Goal: Use online tool/utility

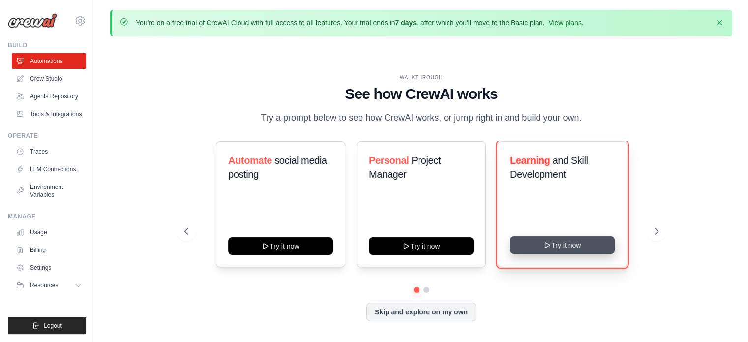
click at [572, 254] on button "Try it now" at bounding box center [562, 245] width 105 height 18
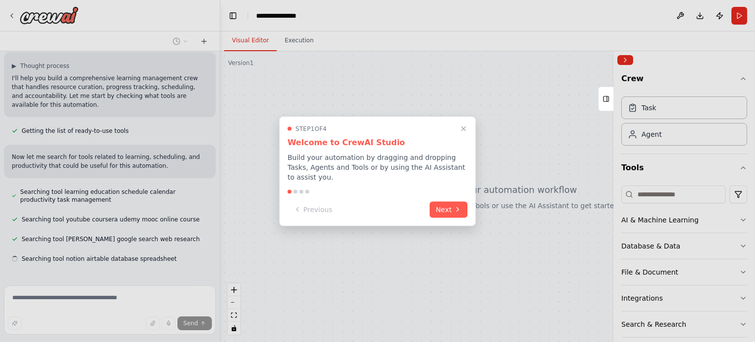
scroll to position [86, 0]
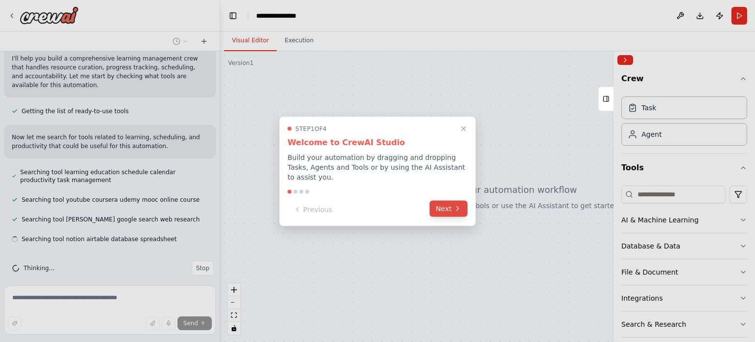
click at [449, 204] on button "Next" at bounding box center [449, 208] width 38 height 16
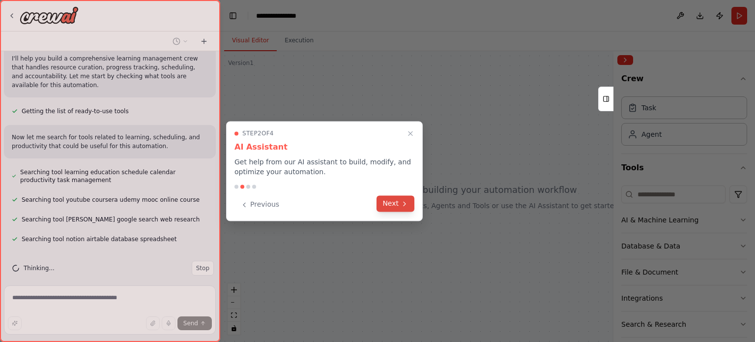
click at [402, 204] on icon at bounding box center [405, 204] width 8 height 8
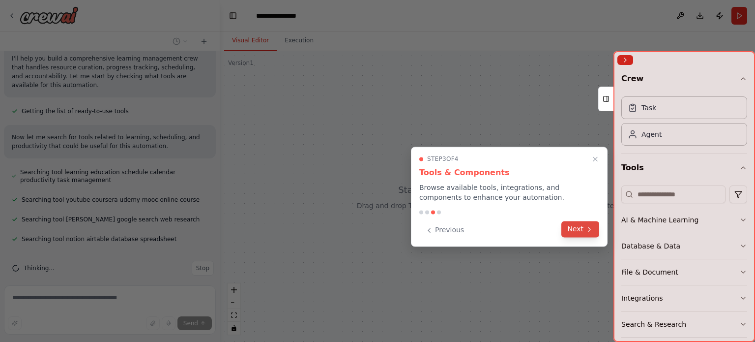
click at [570, 232] on button "Next" at bounding box center [581, 229] width 38 height 16
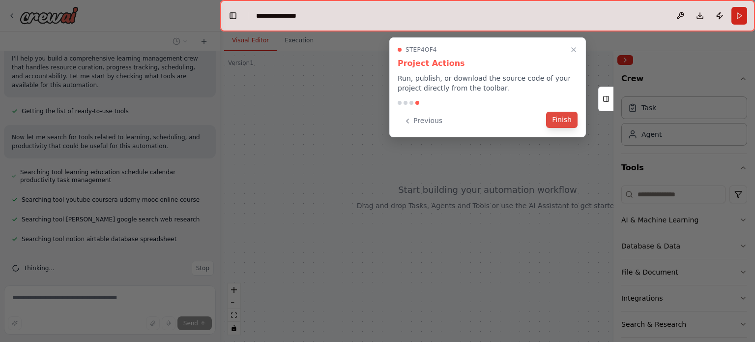
click at [562, 121] on button "Finish" at bounding box center [561, 120] width 31 height 16
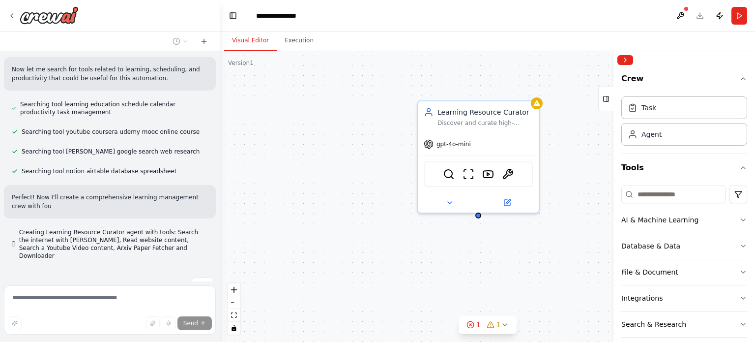
scroll to position [162, 0]
